Goal: Information Seeking & Learning: Learn about a topic

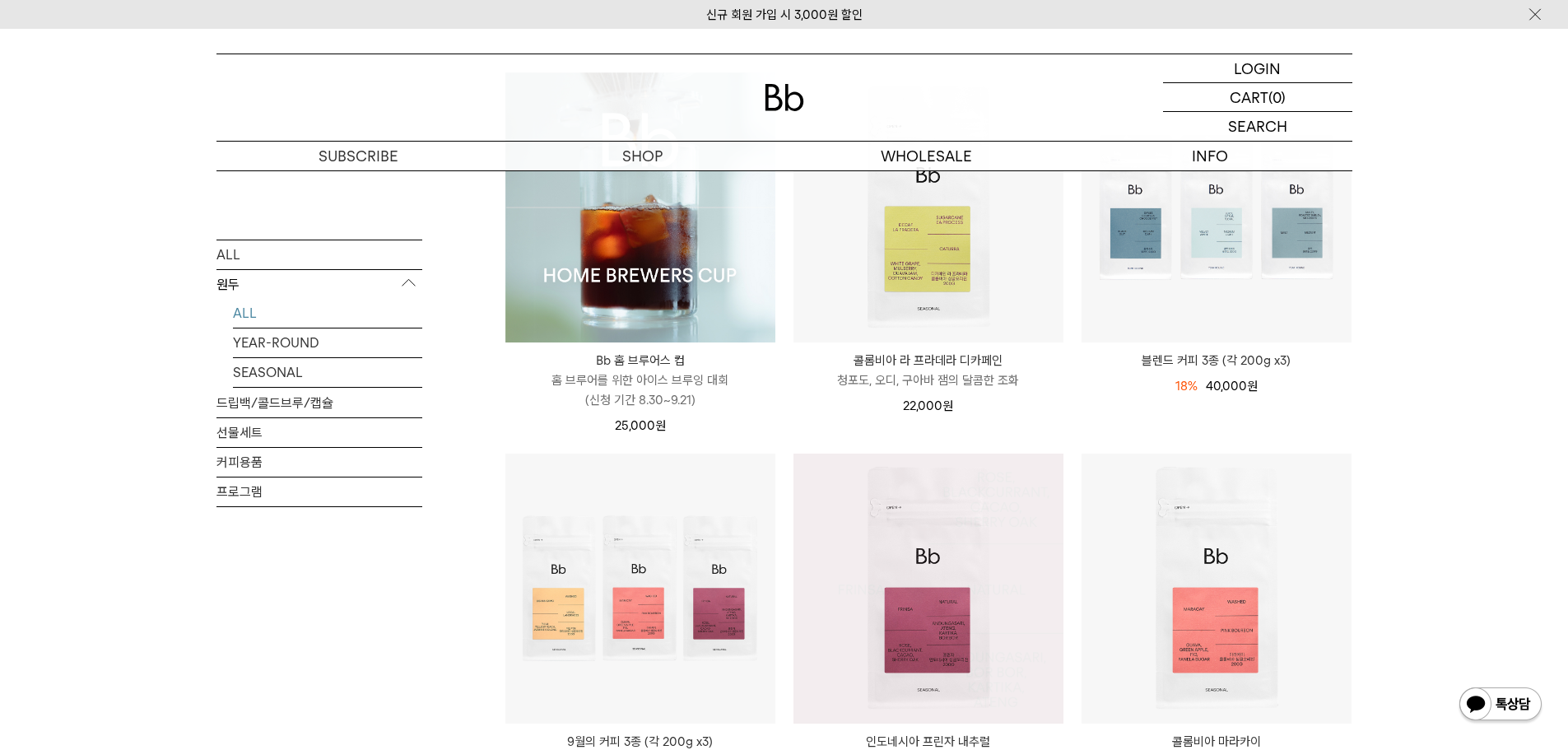
scroll to position [494, 0]
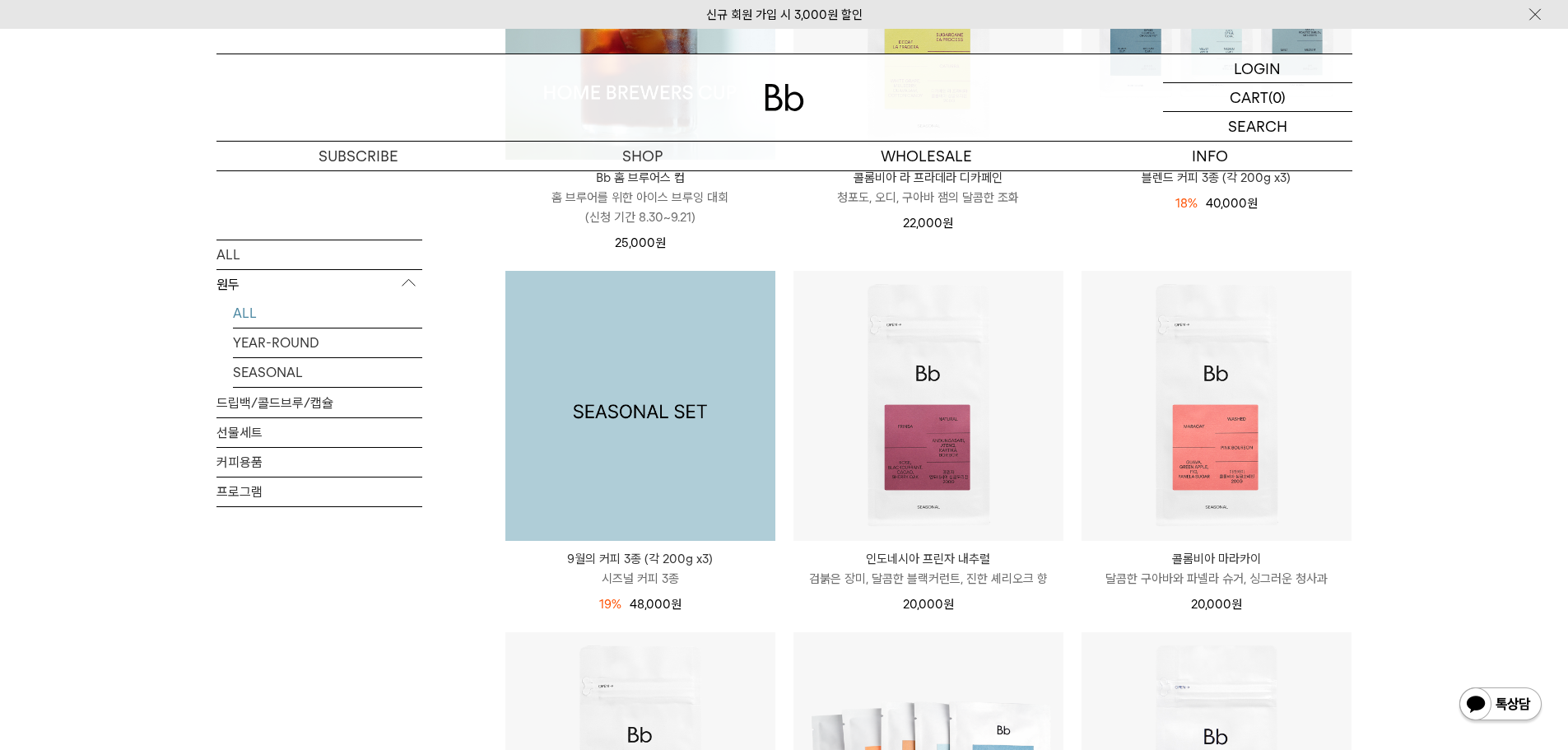
click at [622, 412] on img at bounding box center [640, 405] width 270 height 270
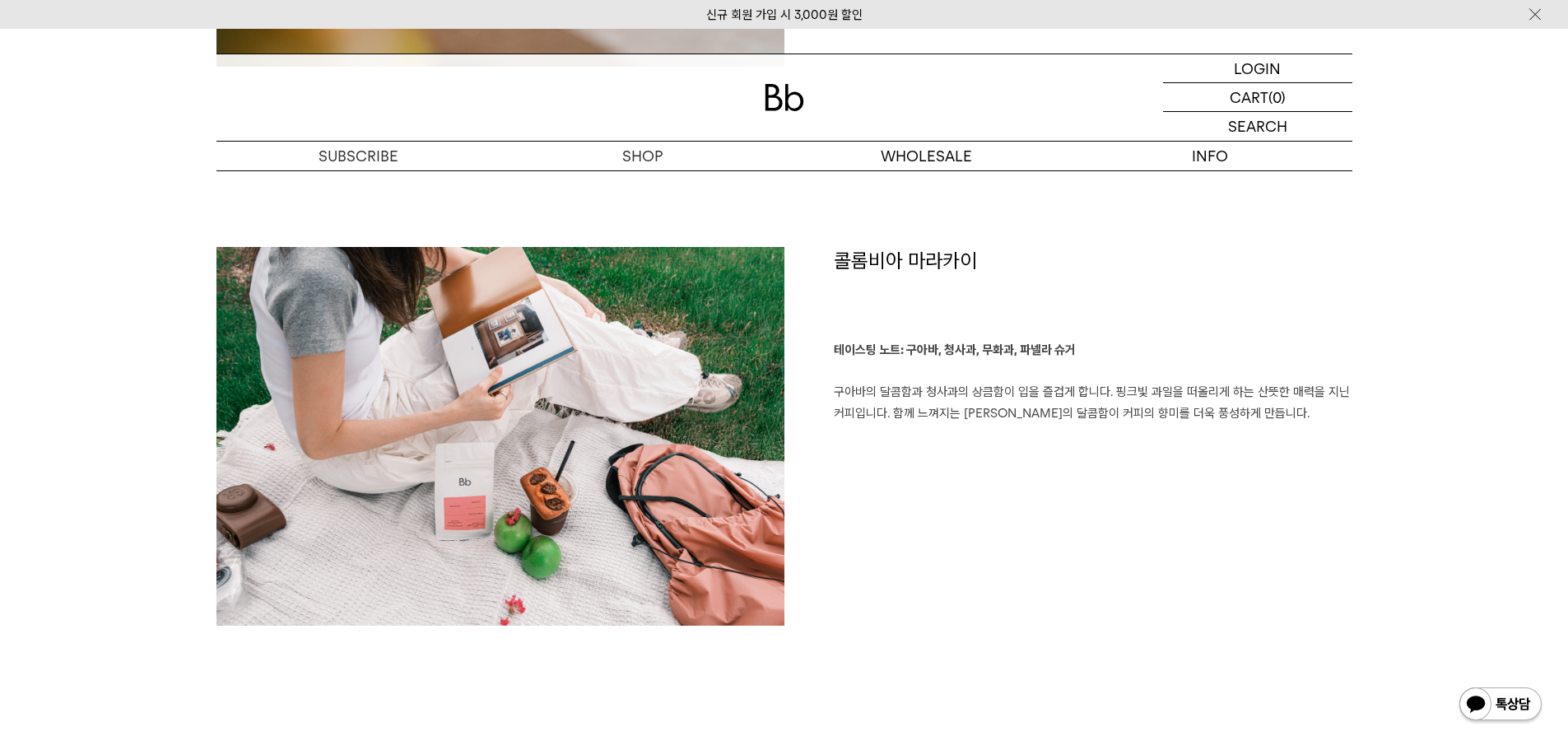
scroll to position [2057, 0]
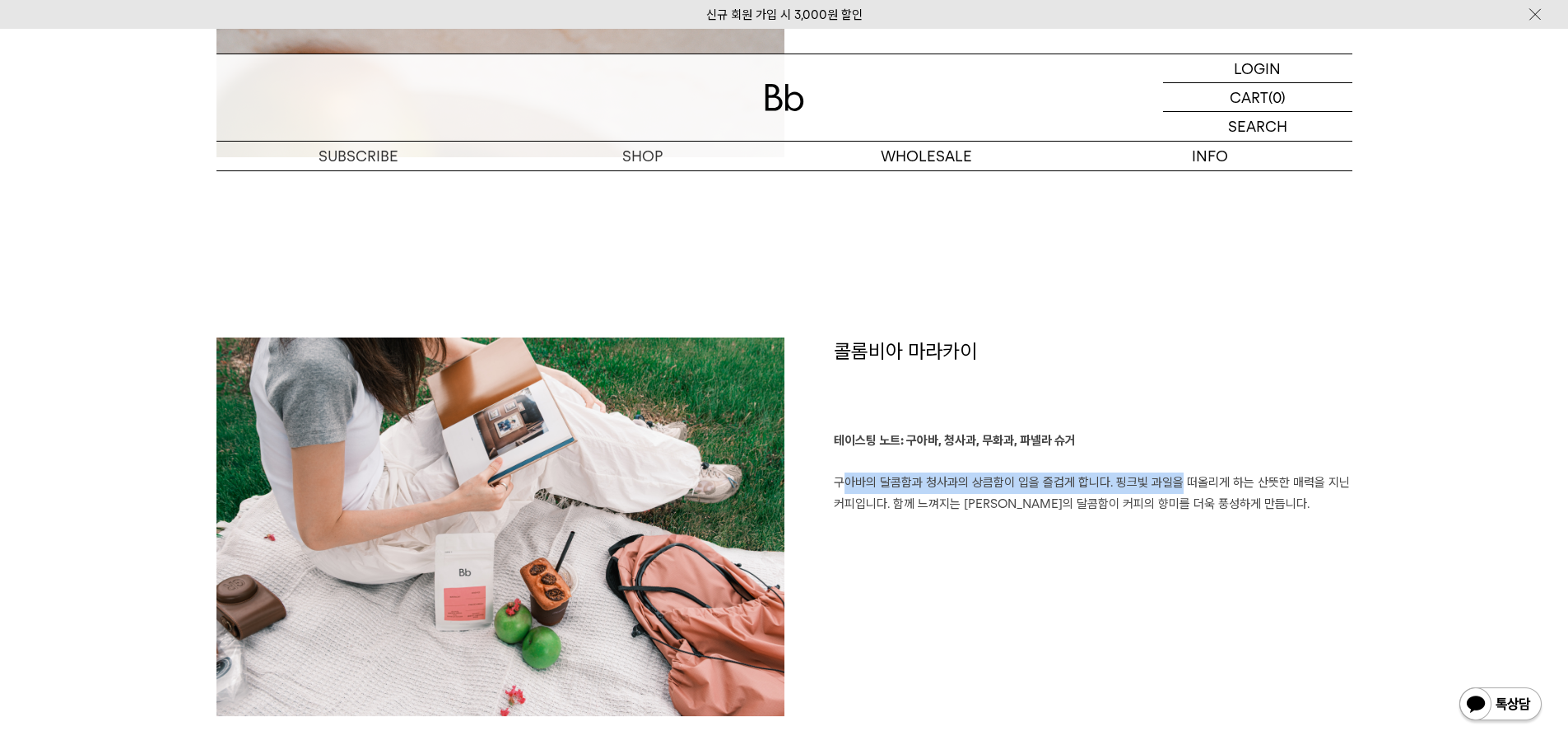
drag, startPoint x: 836, startPoint y: 484, endPoint x: 1164, endPoint y: 484, distance: 328.0
click at [1164, 484] on p "테이스팅 노트: 구아바, 청사과, 무화과, 파넬라 슈거 구아바의 달콤함과 청사과의 상큼함이 입을 즐겁게 합니다. 핑크빛 과일을 떠올리게 하는 …" at bounding box center [1092, 472] width 519 height 84
click at [1117, 479] on p "테이스팅 노트: 구아바, 청사과, 무화과, 파넬라 슈거 구아바의 달콤함과 청사과의 상큼함이 입을 즐겁게 합니다. 핑크빛 과일을 떠올리게 하는 …" at bounding box center [1092, 472] width 519 height 84
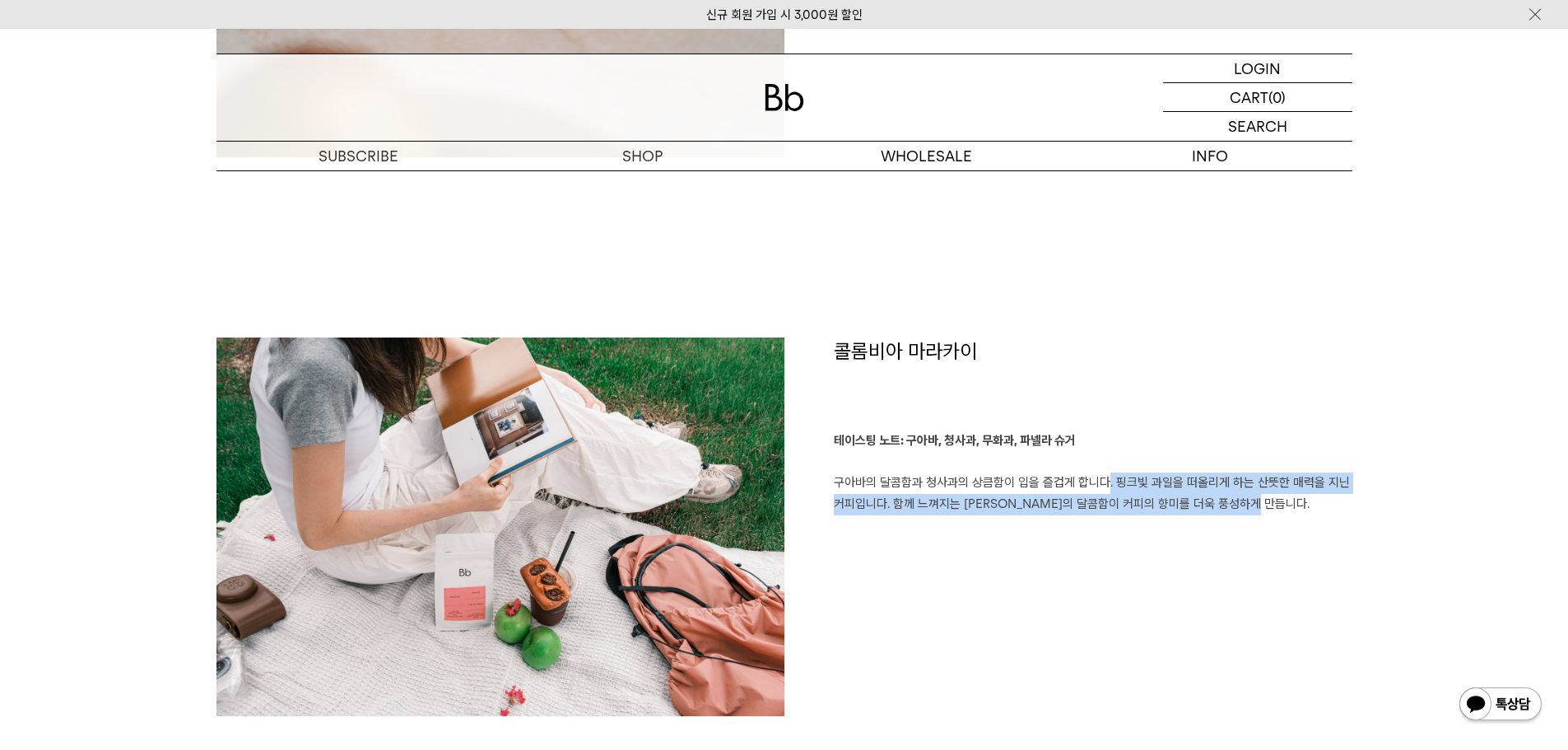
drag, startPoint x: 1096, startPoint y: 479, endPoint x: 1313, endPoint y: 511, distance: 219.3
click at [1313, 511] on p "테이스팅 노트: 구아바, 청사과, 무화과, 파넬라 슈거 구아바의 달콤함과 청사과의 상큼함이 입을 즐겁게 합니다. 핑크빛 과일을 떠올리게 하는 …" at bounding box center [1092, 472] width 519 height 84
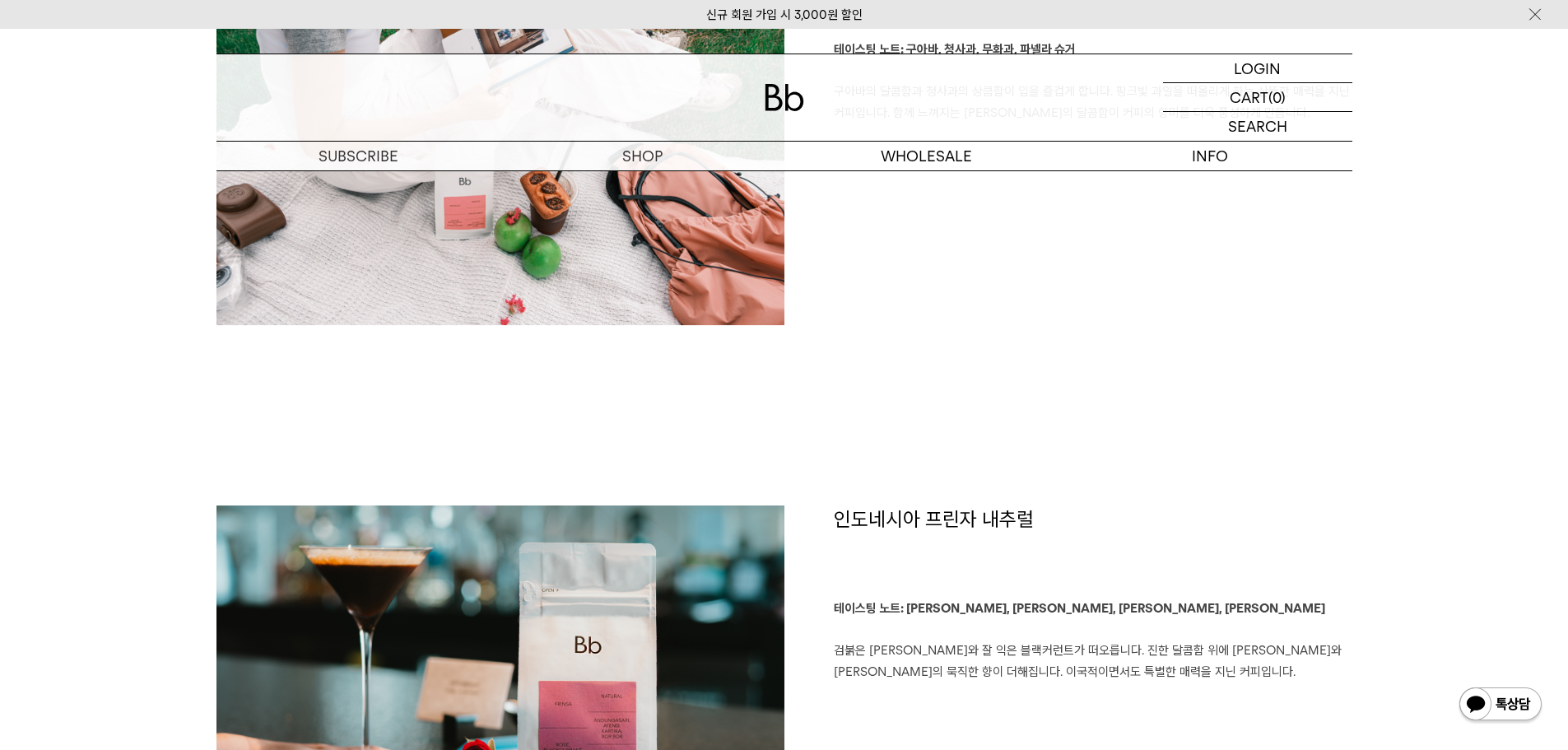
scroll to position [2634, 0]
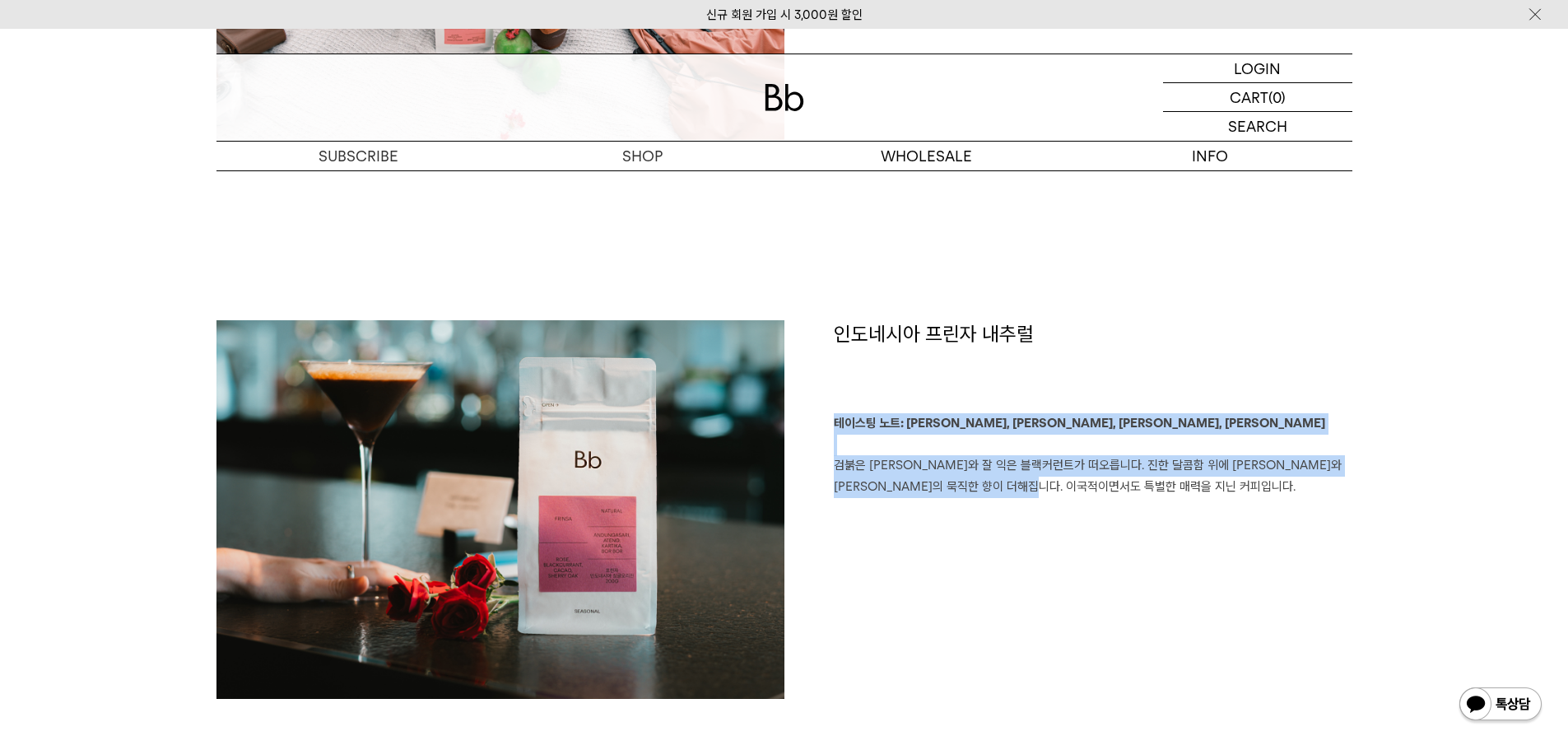
drag, startPoint x: 835, startPoint y: 415, endPoint x: 1166, endPoint y: 487, distance: 338.7
click at [1166, 487] on p "테이스팅 노트: 장미, 블랙커런트, 카카오, 셰리오크 검붉은 장미와 잘 익은 블랙커런트가 떠오릅니다. 진한 달콤함 위에 카카오와 셰리오크의 묵…" at bounding box center [1092, 455] width 519 height 84
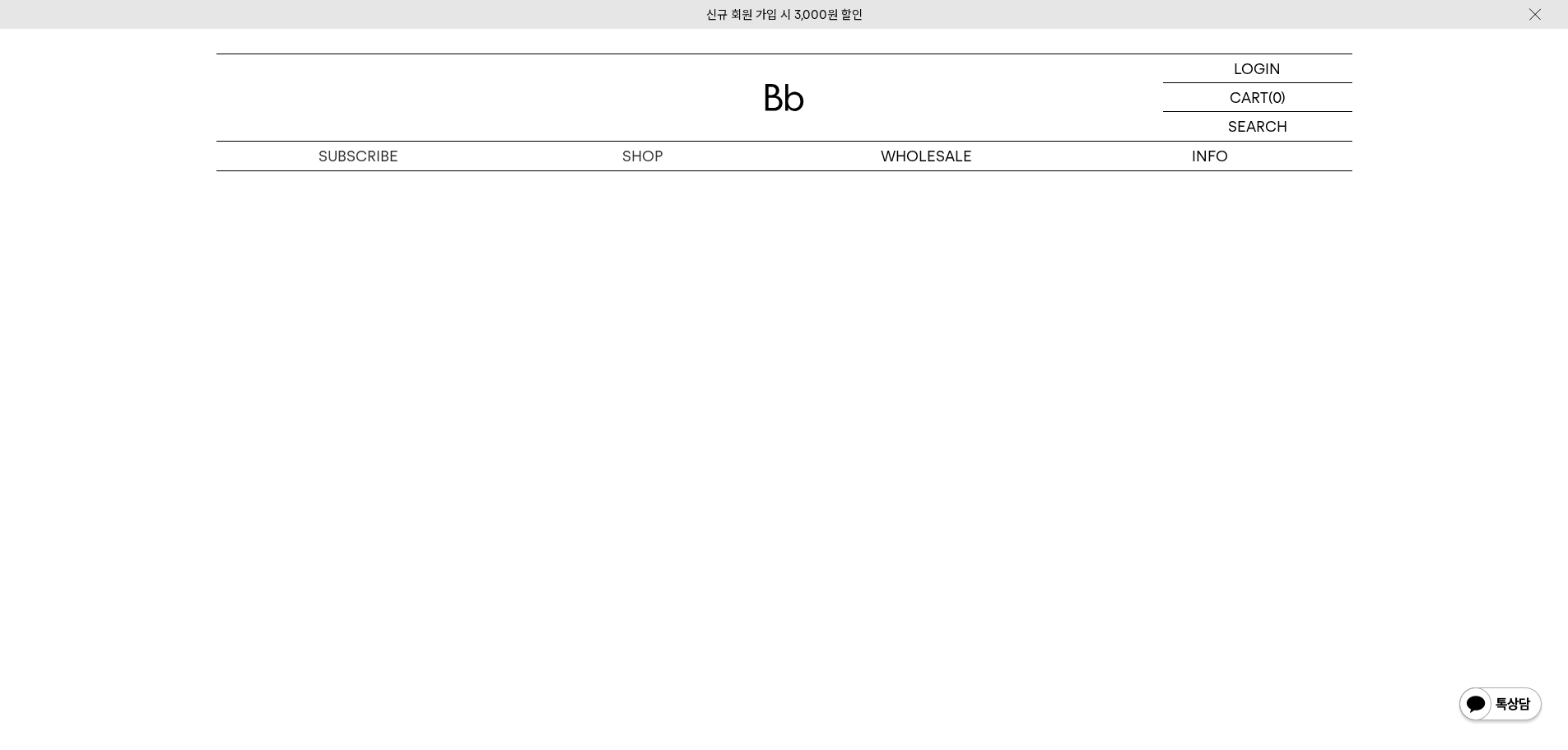
scroll to position [5020, 0]
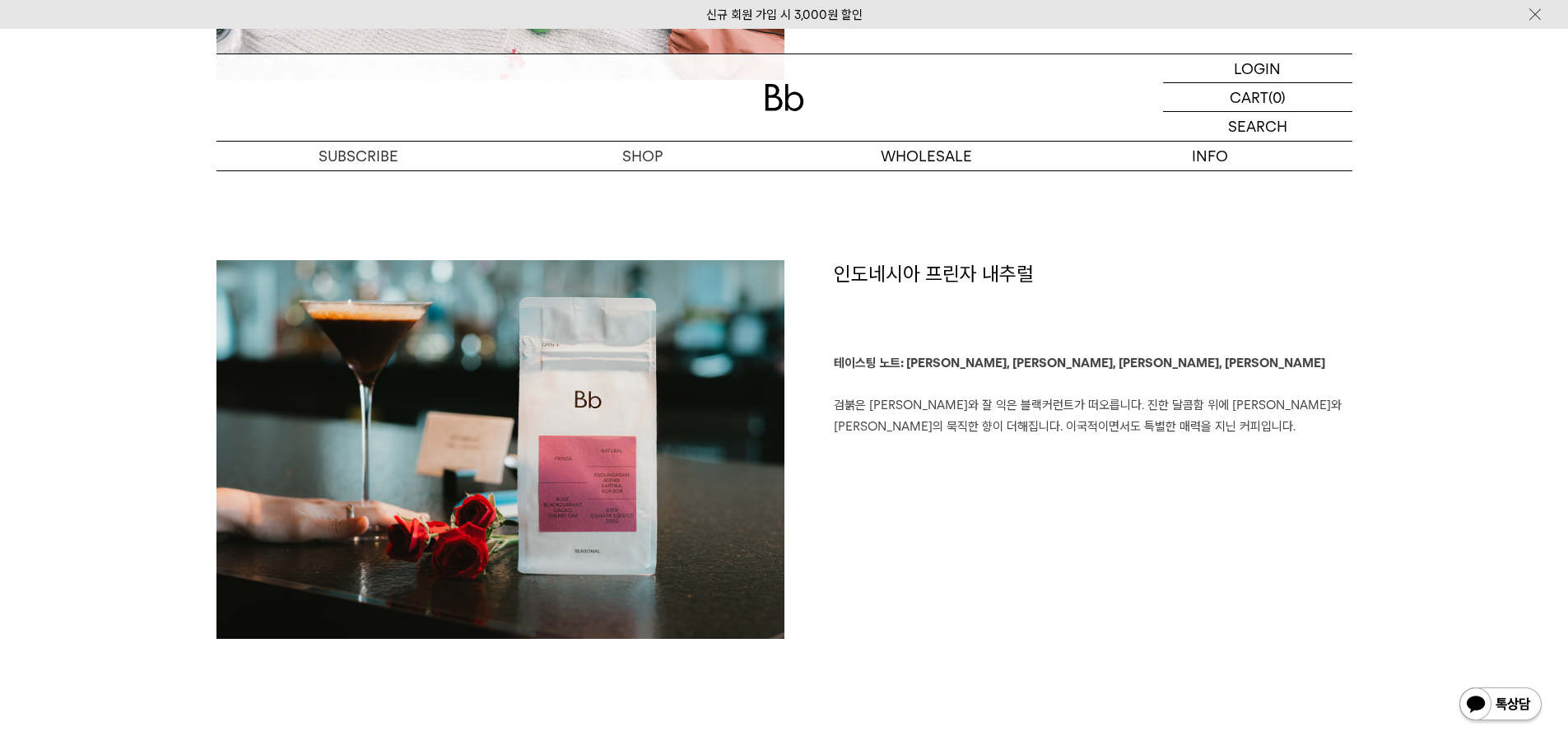
scroll to position [2692, 0]
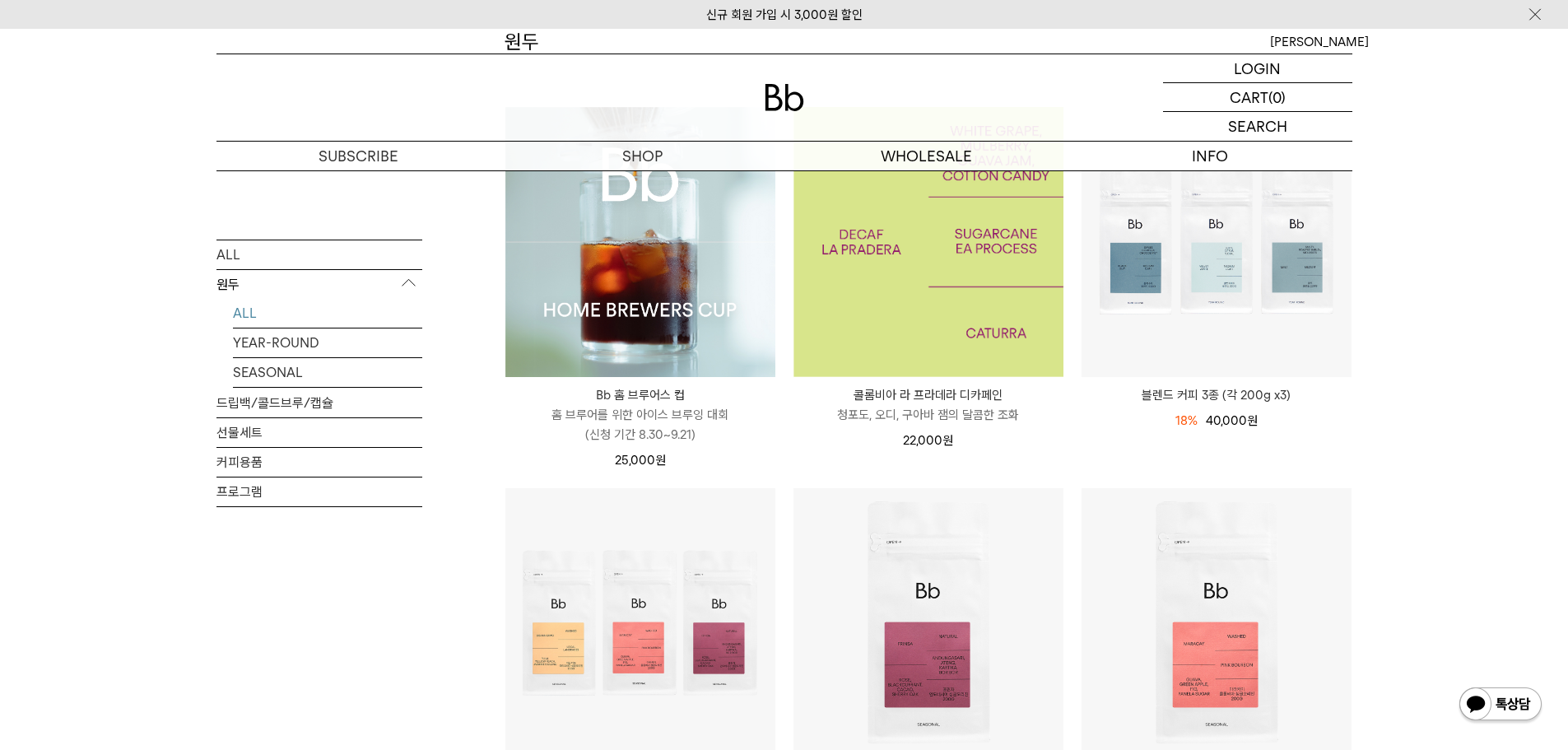
scroll to position [576, 0]
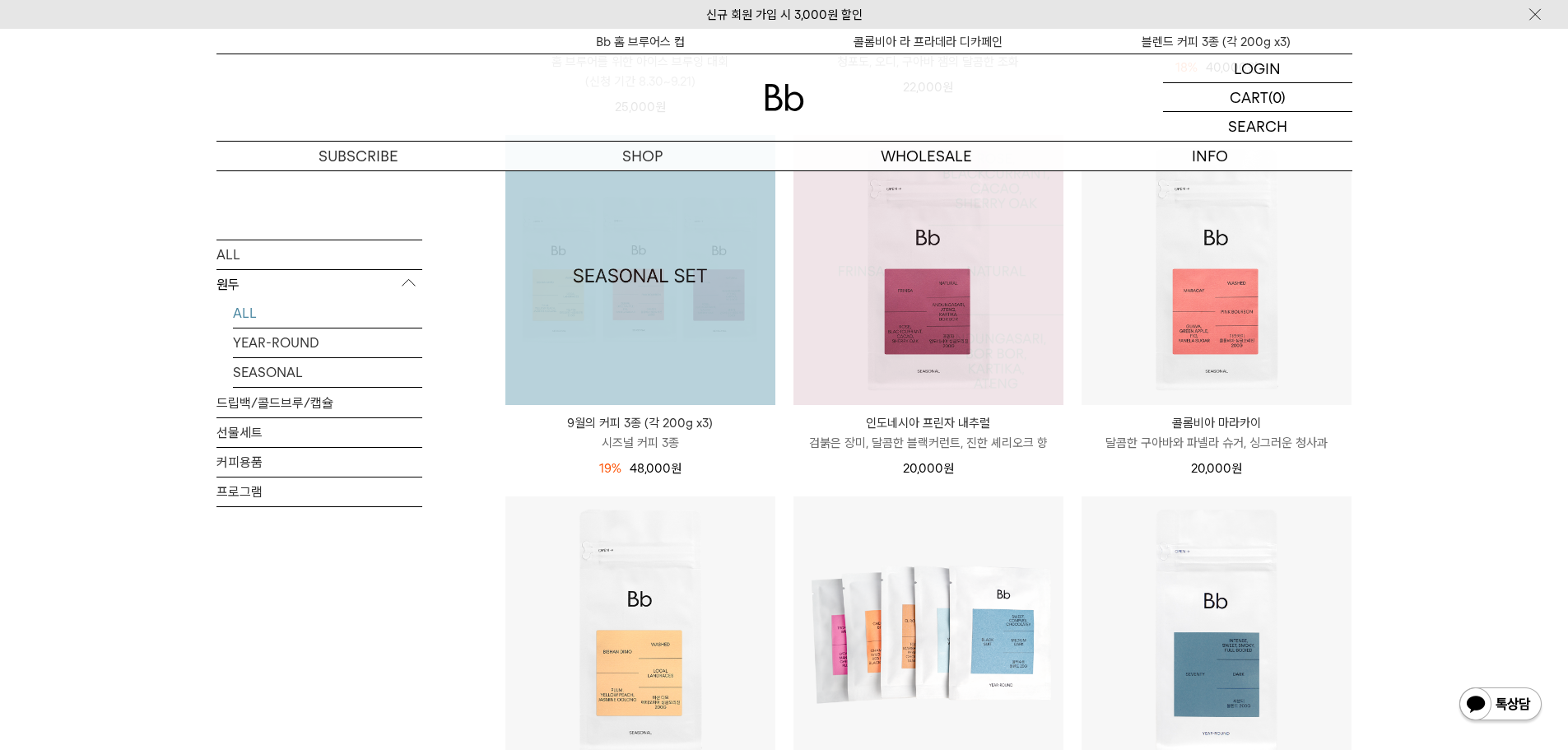
click at [736, 338] on img at bounding box center [640, 270] width 270 height 270
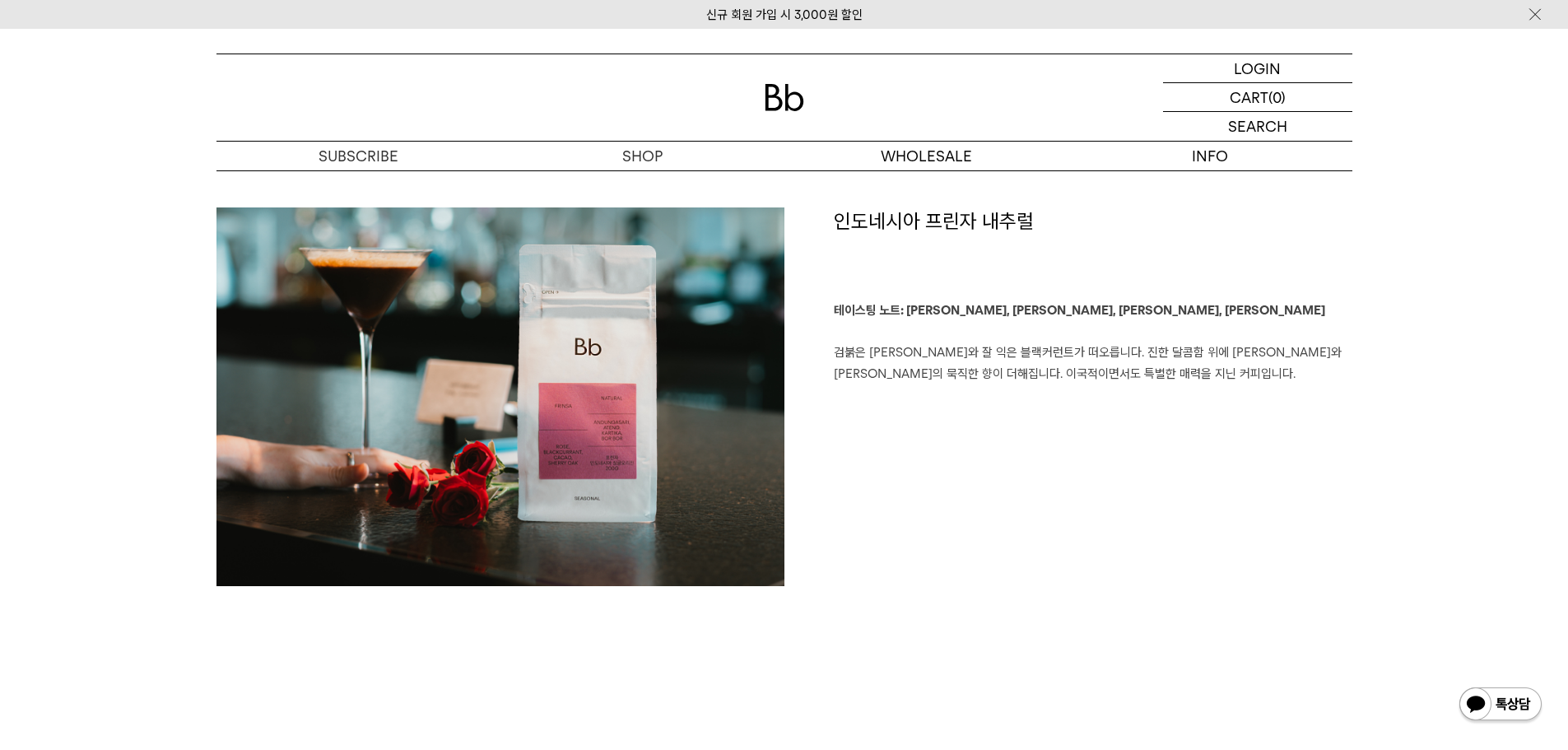
scroll to position [2798, 0]
